Goal: Transaction & Acquisition: Purchase product/service

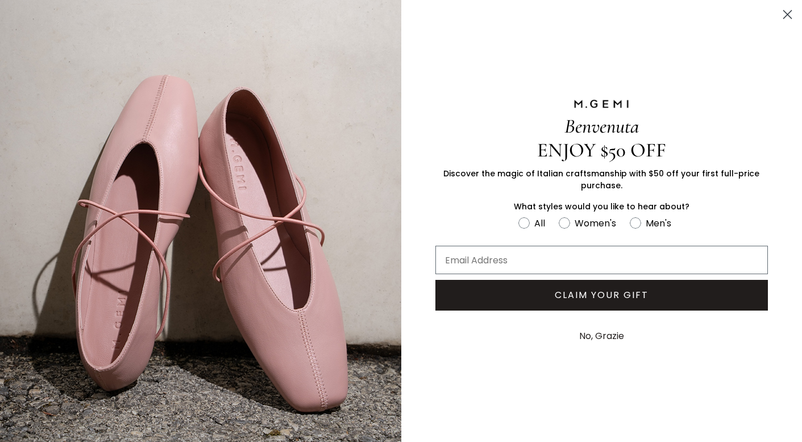
click at [787, 11] on circle "Close dialog" at bounding box center [787, 14] width 19 height 19
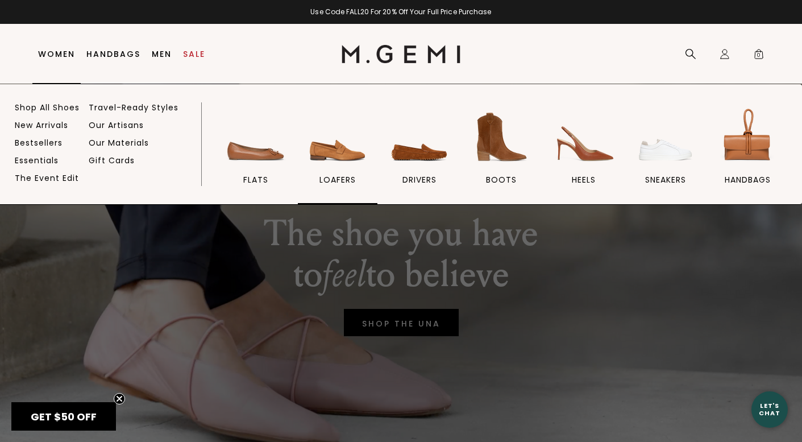
click at [323, 153] on img at bounding box center [338, 137] width 64 height 64
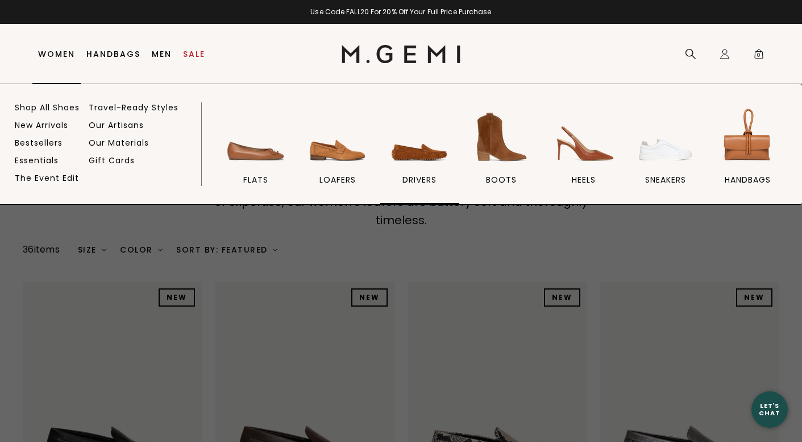
click at [395, 152] on img at bounding box center [420, 137] width 64 height 64
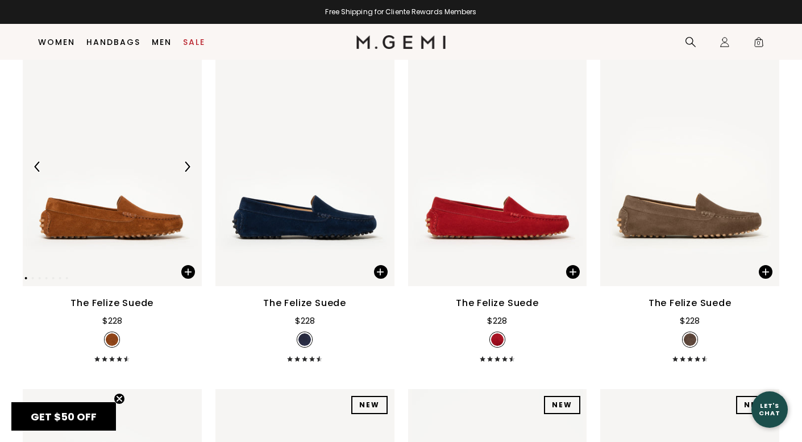
scroll to position [939, 0]
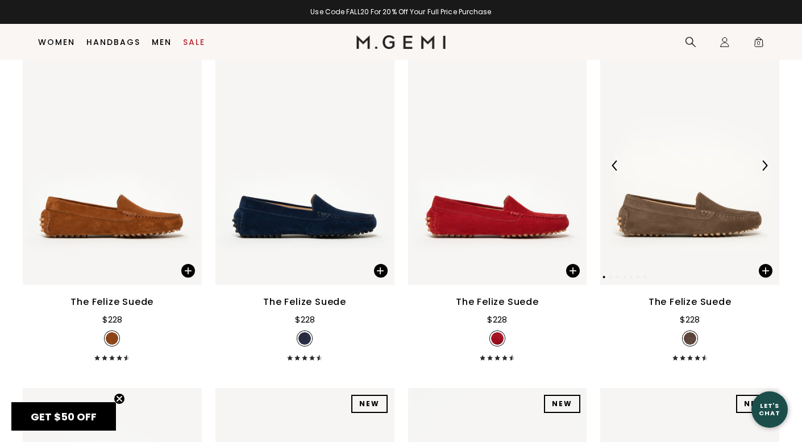
click at [742, 133] on img at bounding box center [689, 165] width 179 height 239
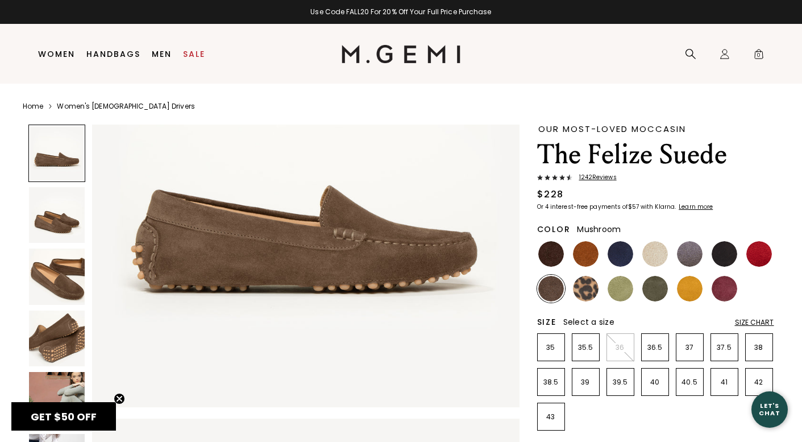
click at [58, 343] on img at bounding box center [57, 338] width 56 height 56
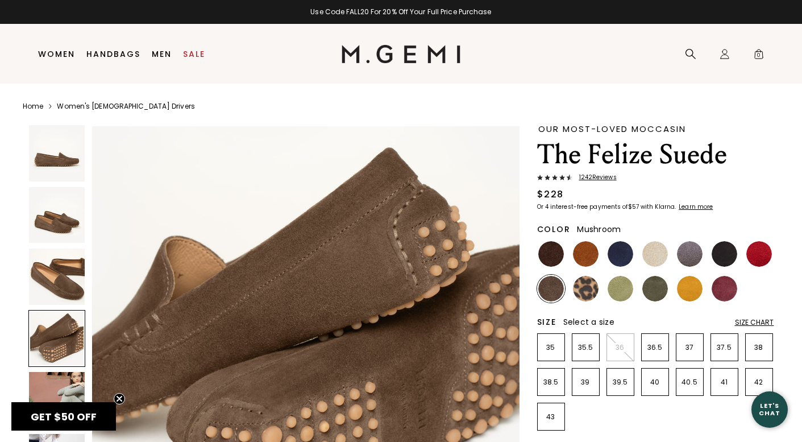
scroll to position [1316, 0]
